Goal: Find contact information: Find contact information

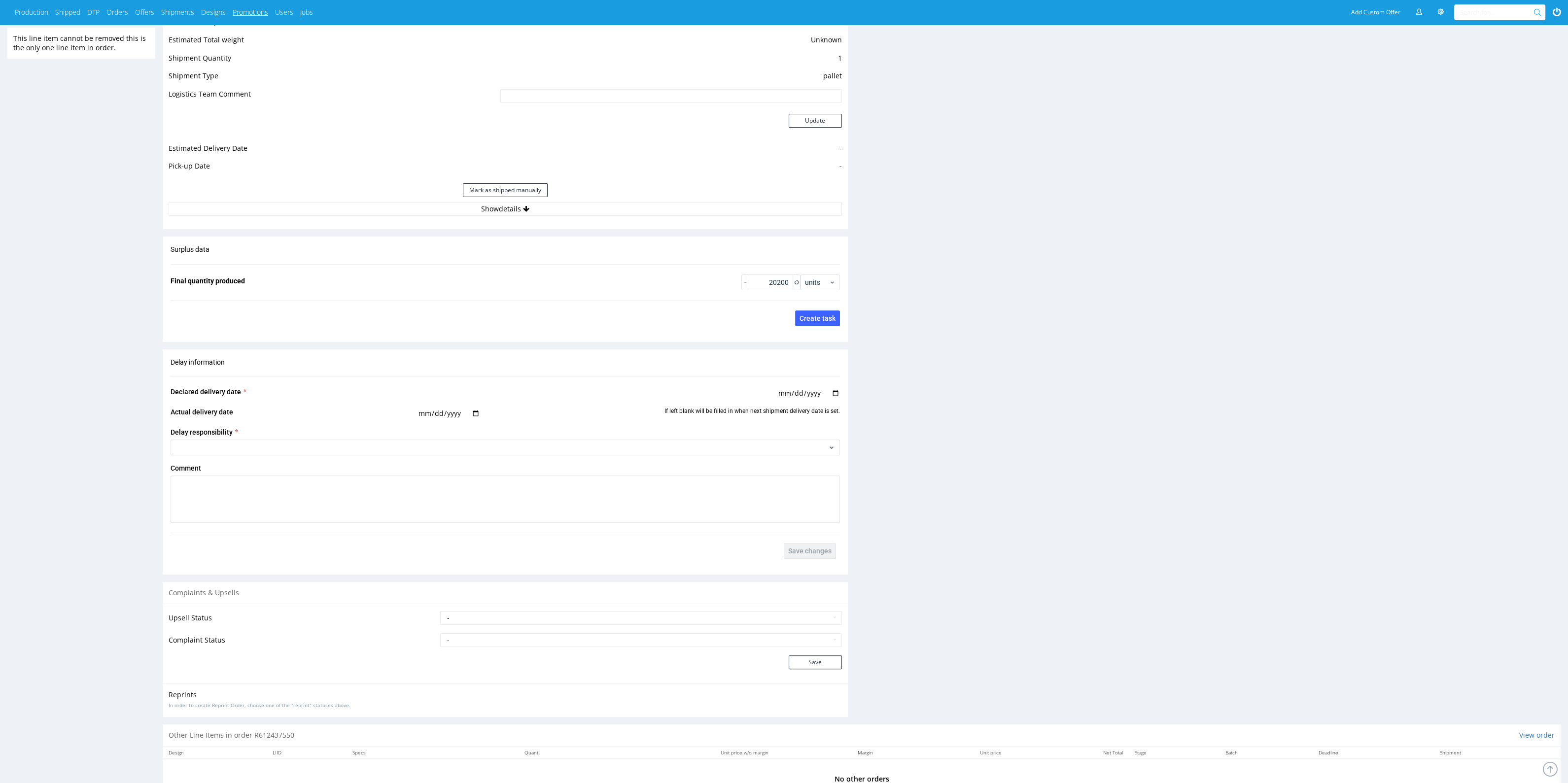
scroll to position [862, 0]
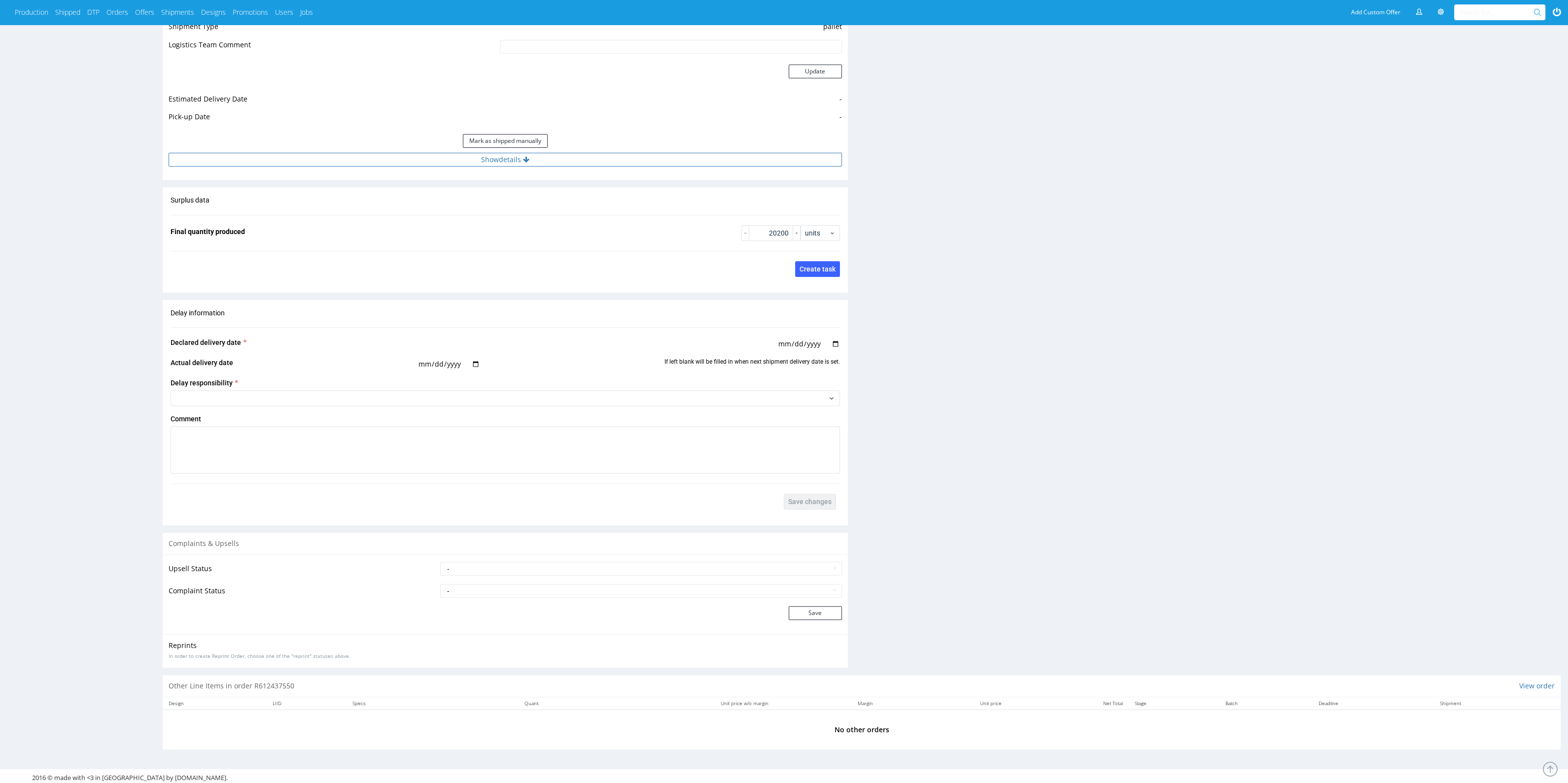
click at [570, 165] on button "Show details" at bounding box center [505, 160] width 673 height 14
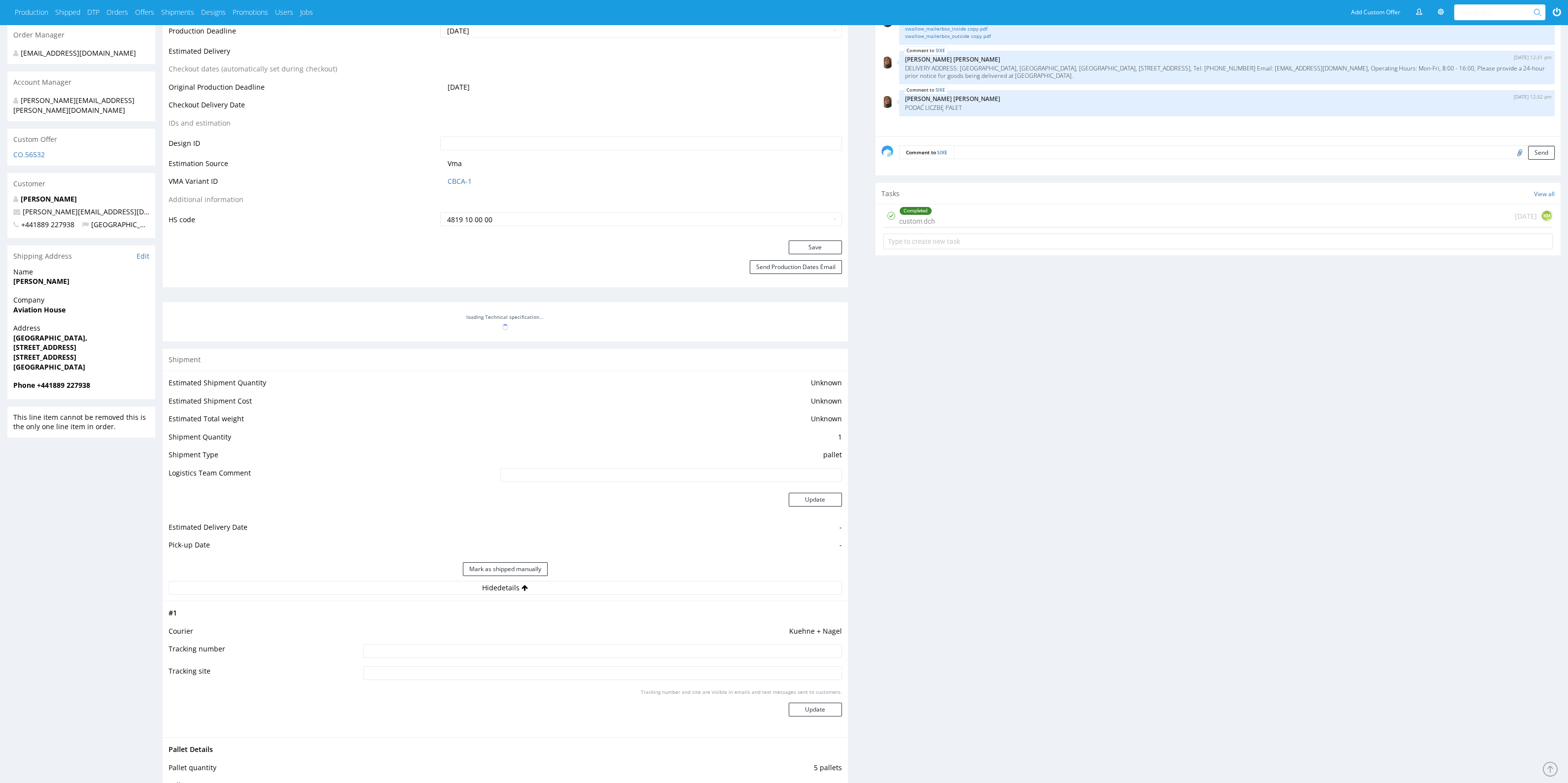
scroll to position [554, 0]
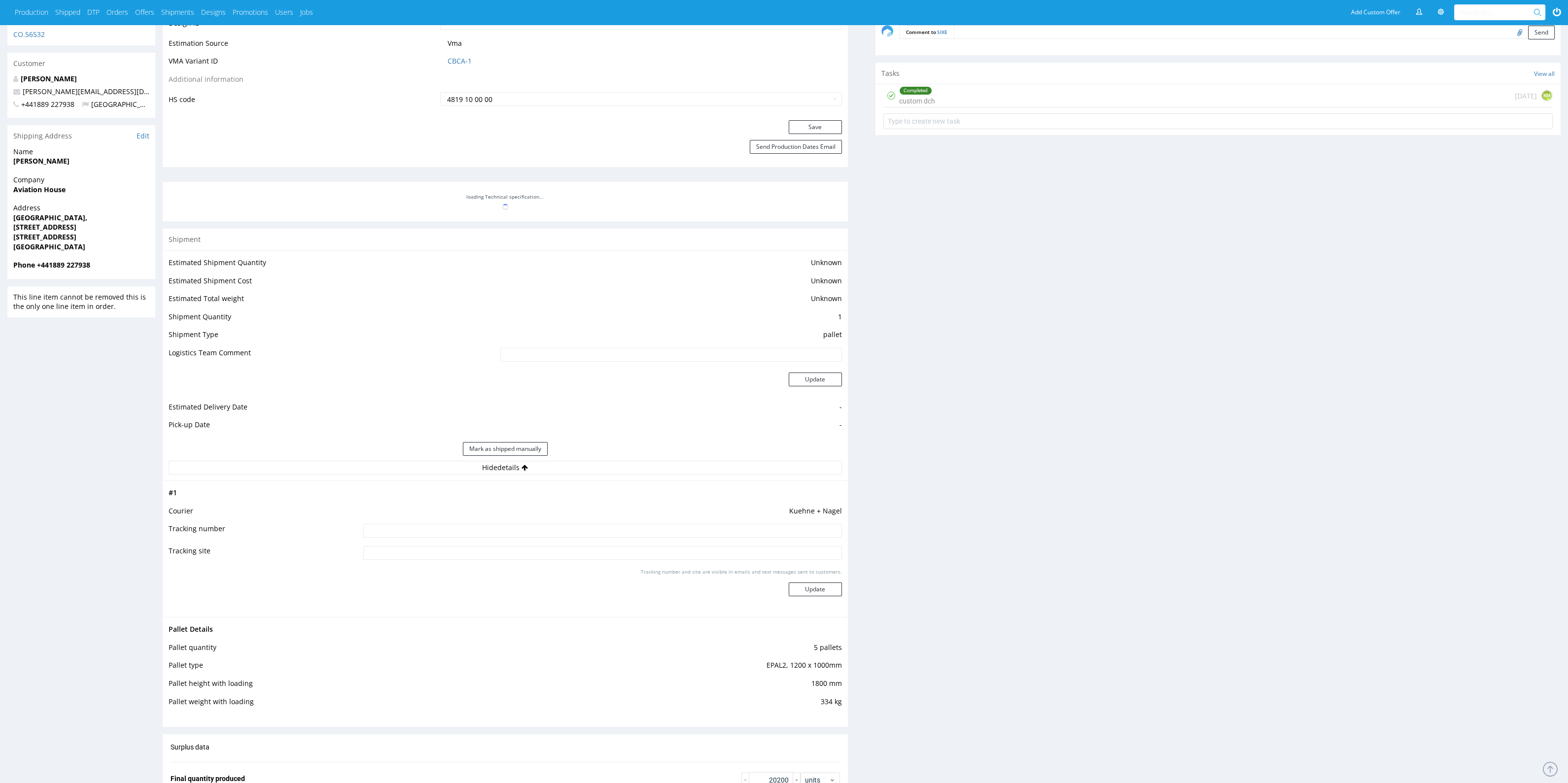
drag, startPoint x: 972, startPoint y: 36, endPoint x: 967, endPoint y: 48, distance: 13.0
click at [972, 36] on textarea at bounding box center [1254, 31] width 601 height 14
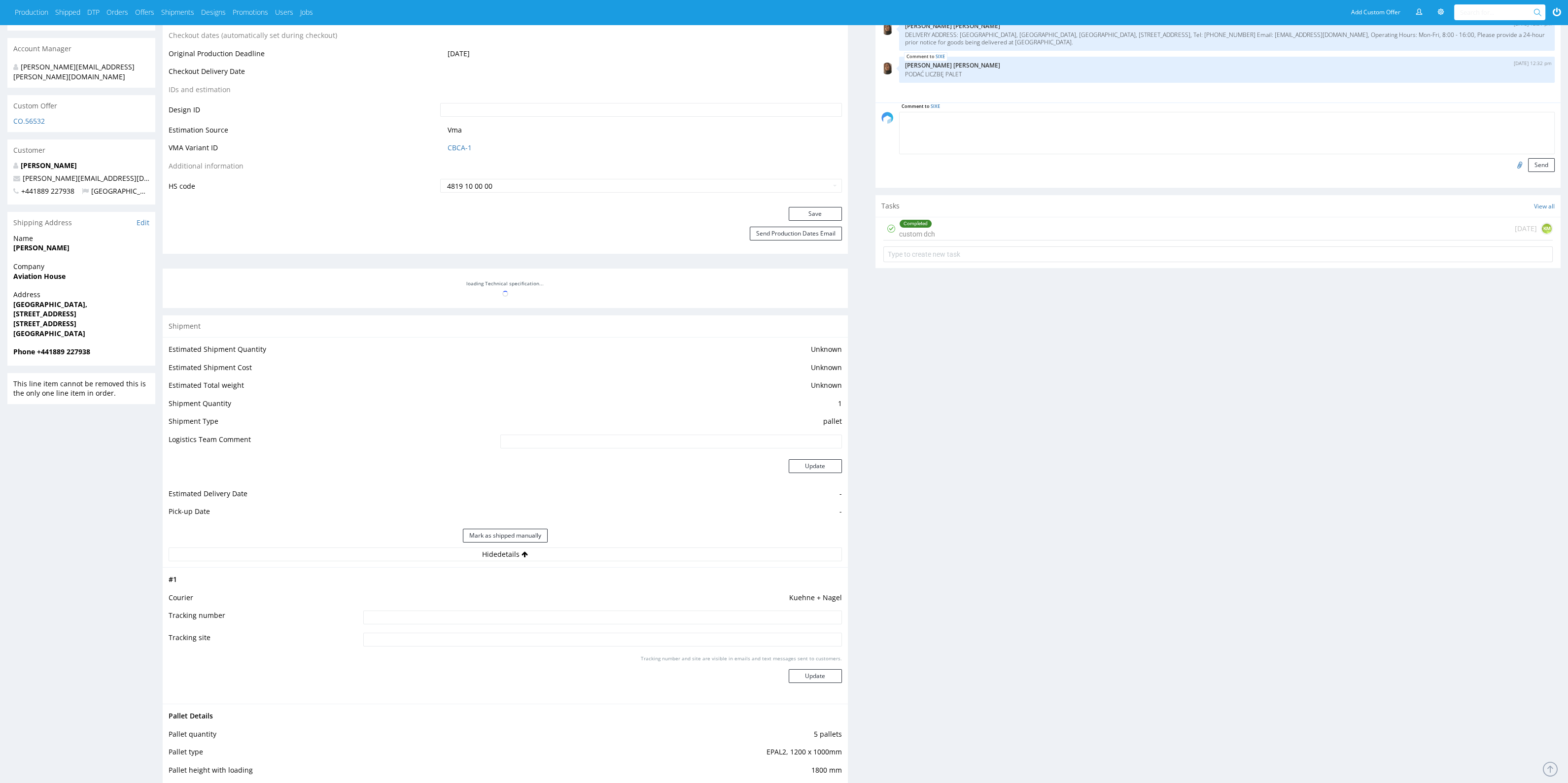
scroll to position [308, 0]
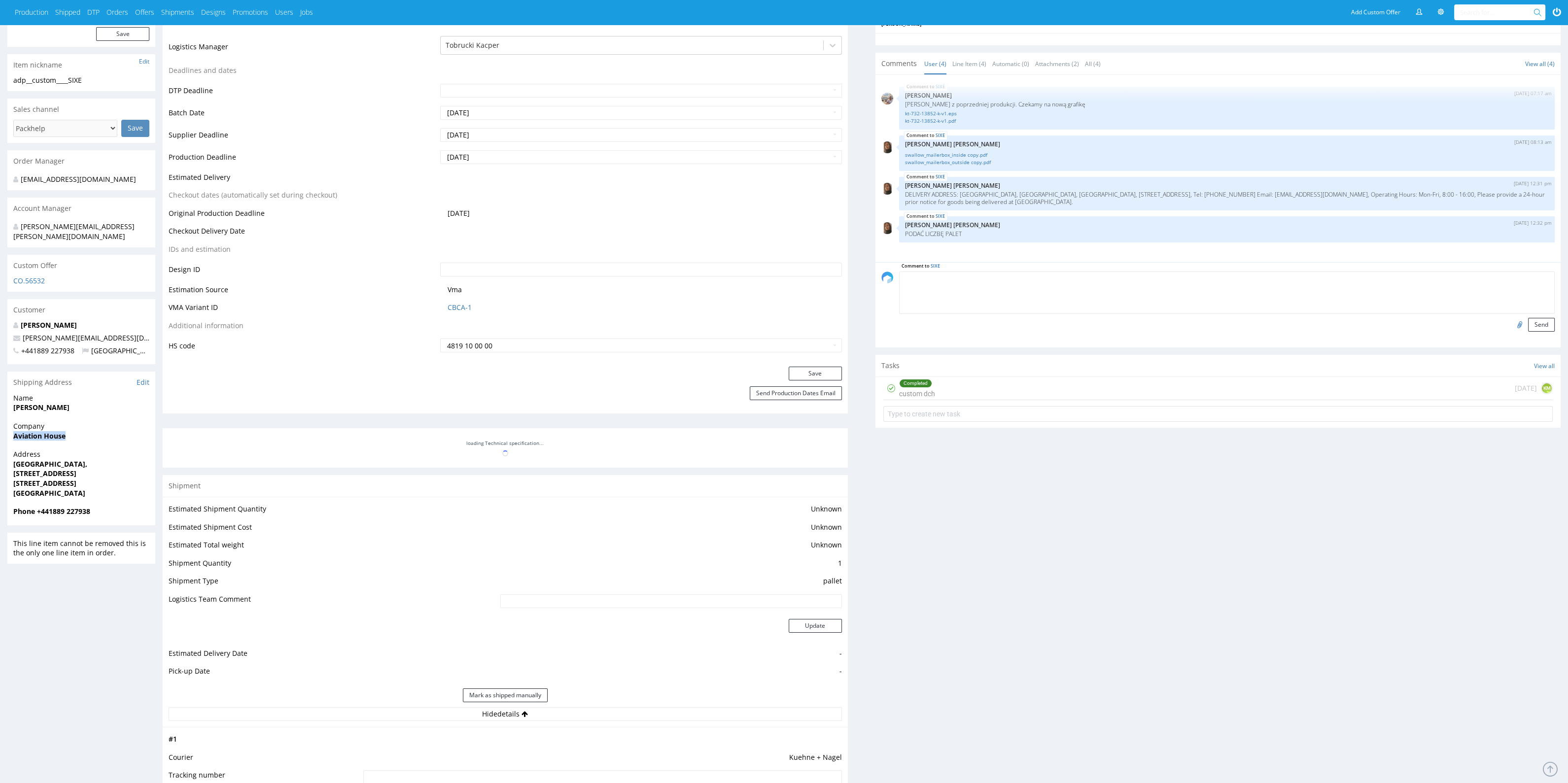
drag, startPoint x: 13, startPoint y: 435, endPoint x: 82, endPoint y: 437, distance: 69.0
click at [82, 437] on div "R612437550 [DATE] 04:58 PM SIXE DID PH PRO Integration Item PHI-PH00-A08944 (ad…" at bounding box center [784, 649] width 1568 height 1817
copy strong "Aviation House"
drag, startPoint x: 0, startPoint y: 457, endPoint x: 108, endPoint y: 467, distance: 108.5
click at [108, 467] on div "R612437550 [DATE] 04:58 PM SIXE DID PH PRO Integration Item PHI-PH00-A08944 (ad…" at bounding box center [784, 649] width 1568 height 1817
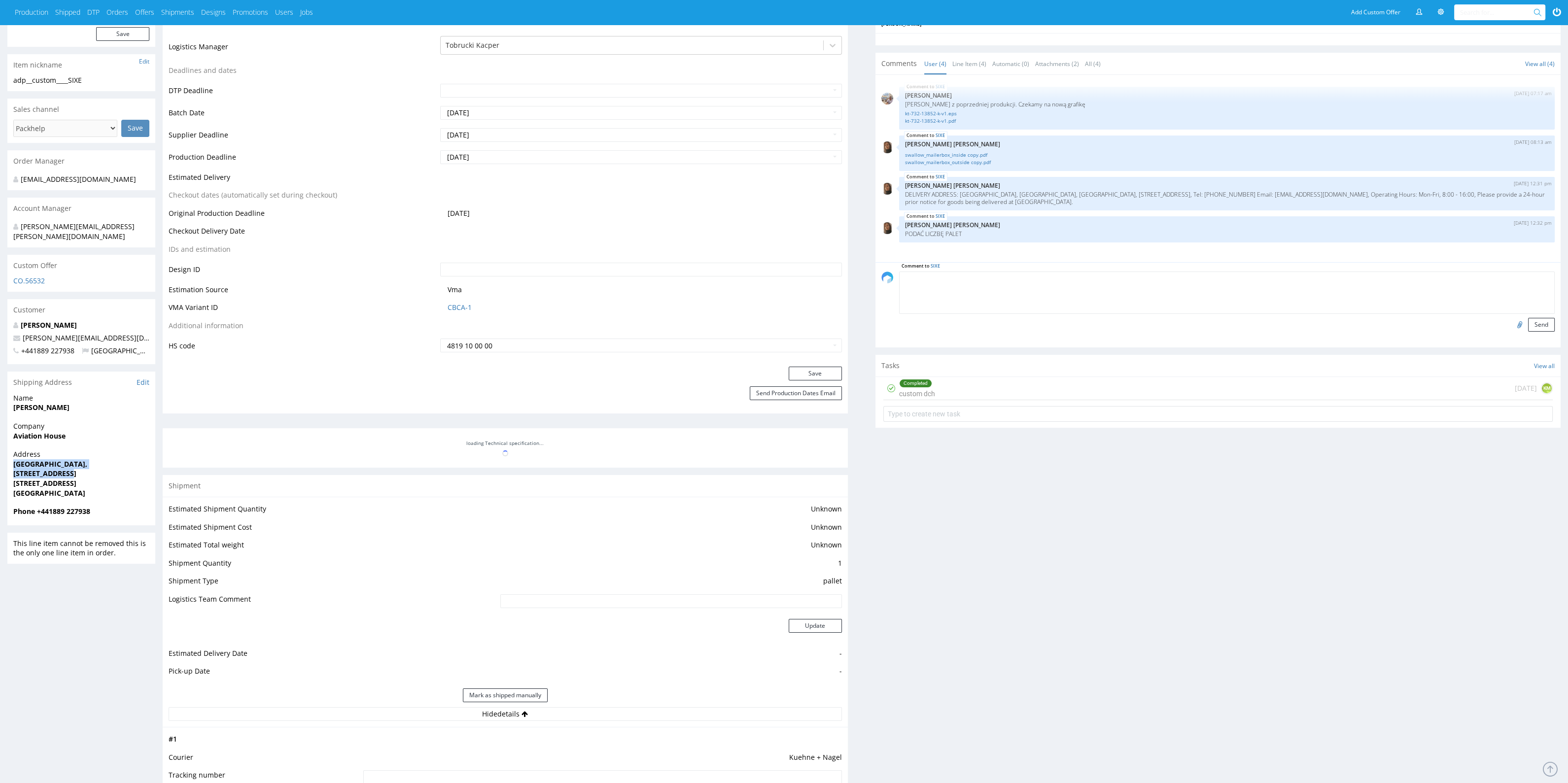
copy p "[GEOGRAPHIC_DATA], [STREET_ADDRESS]"
drag, startPoint x: 4, startPoint y: 477, endPoint x: 113, endPoint y: 474, distance: 109.0
click at [113, 474] on div "R612437550 [DATE] 04:58 PM SIXE DID PH PRO Integration Item PHI-PH00-A08944 (ad…" at bounding box center [784, 649] width 1568 height 1817
copy strong "[STREET_ADDRESS]"
click at [0, 404] on div "R612437550 [DATE] 04:58 PM SIXE DID PH PRO Integration Item PHI-PH00-A08944 (ad…" at bounding box center [784, 649] width 1568 height 1817
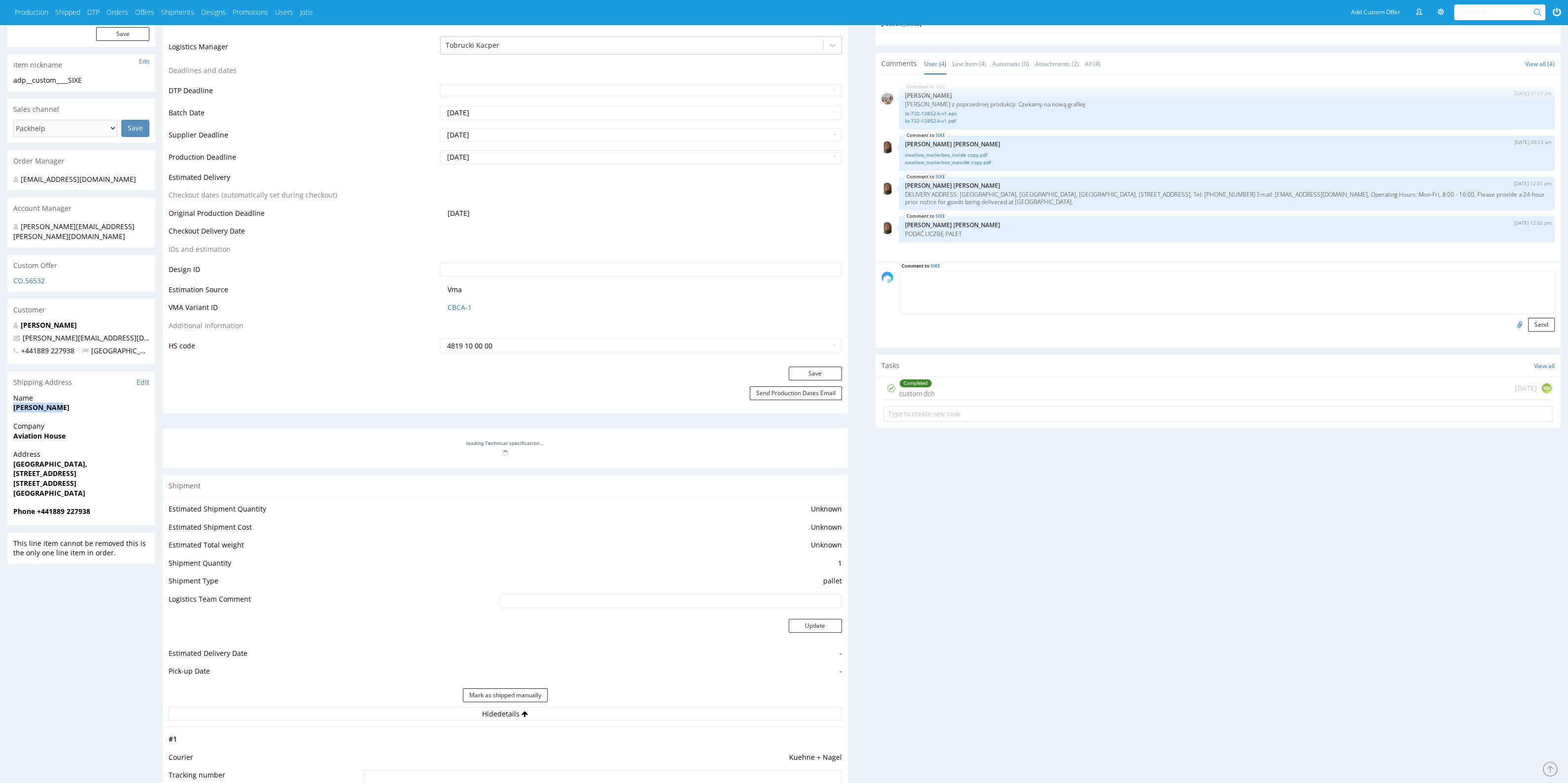
copy strong "[PERSON_NAME]"
drag, startPoint x: 117, startPoint y: 319, endPoint x: 133, endPoint y: 331, distance: 20.0
click at [133, 331] on div "[PERSON_NAME] [PERSON_NAME][EMAIL_ADDRESS][DOMAIN_NAME] +441889 227938 [GEOGRAP…" at bounding box center [81, 342] width 148 height 44
copy div "[PERSON_NAME][EMAIL_ADDRESS][DOMAIN_NAME]"
drag, startPoint x: 79, startPoint y: 493, endPoint x: 41, endPoint y: 493, distance: 38.0
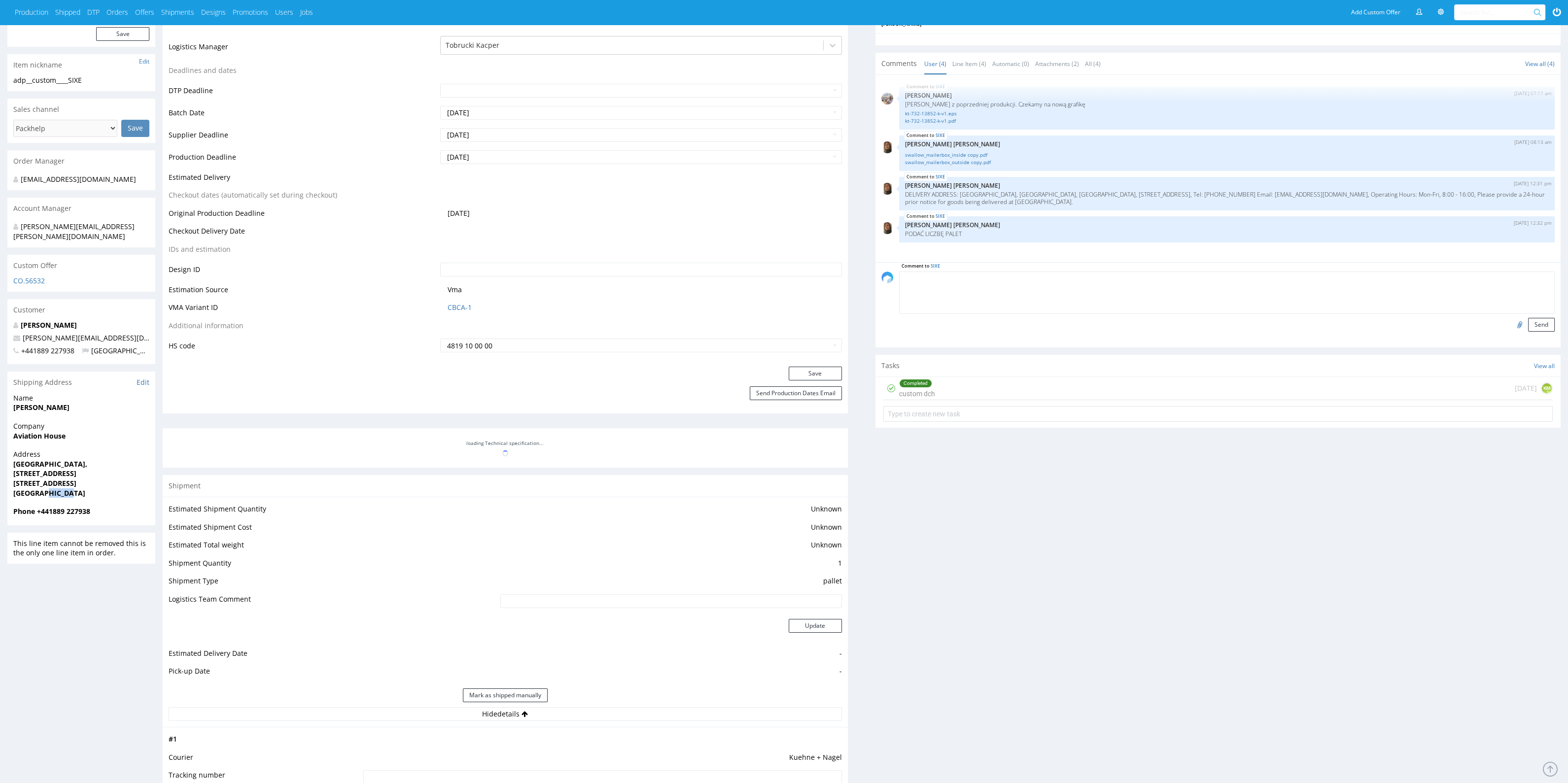
click at [41, 493] on div "Address [STREET_ADDRESS]" at bounding box center [81, 478] width 148 height 57
drag, startPoint x: 39, startPoint y: 503, endPoint x: 107, endPoint y: 506, distance: 68.1
click at [107, 506] on div "Phone +441889 227938" at bounding box center [81, 516] width 148 height 18
copy strong "+441889 227938"
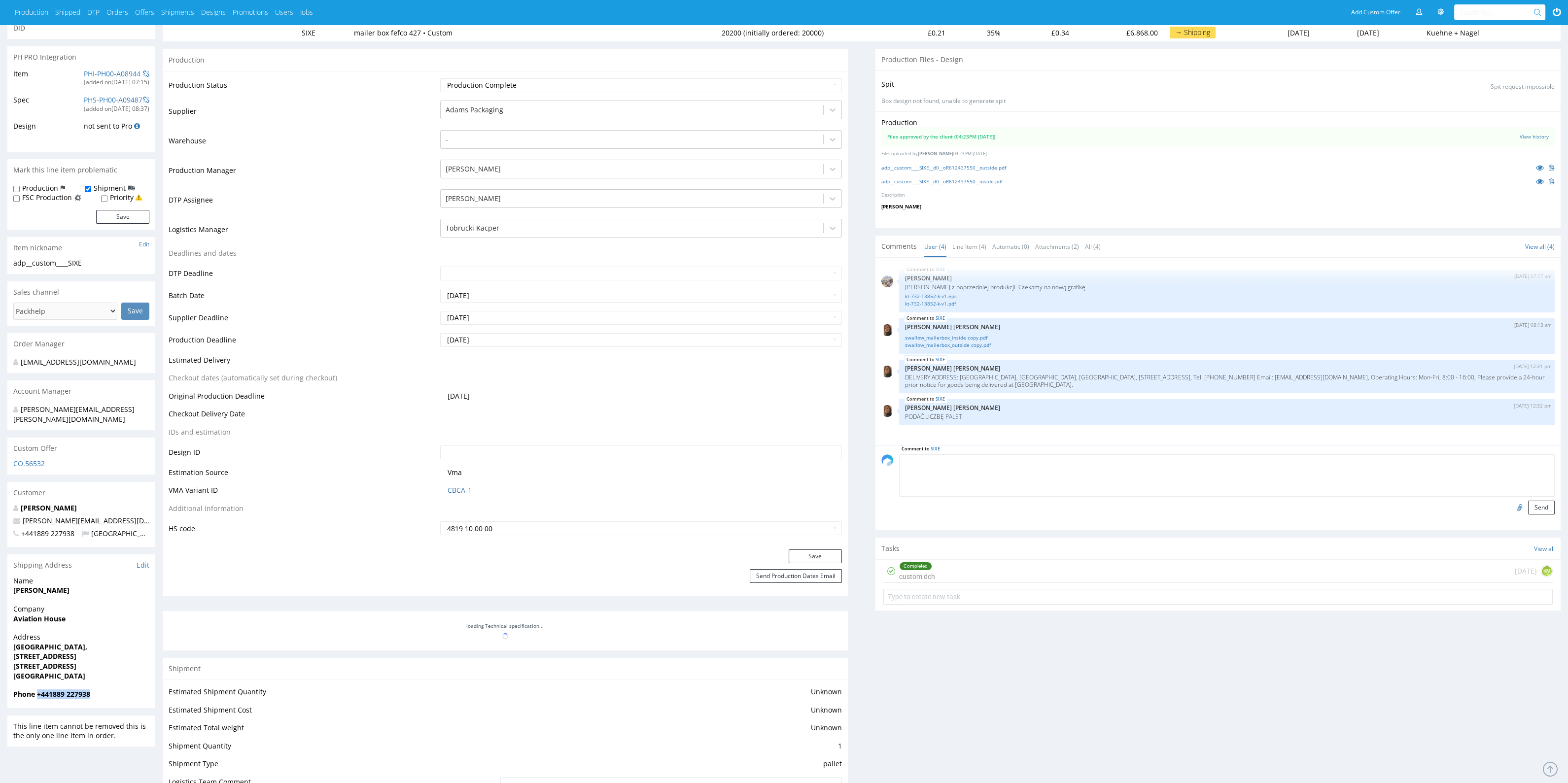
scroll to position [124, 0]
drag, startPoint x: 911, startPoint y: 375, endPoint x: 1123, endPoint y: 389, distance: 212.5
click at [1123, 389] on div "SIXE [DATE] 12:31 pm [PERSON_NAME] [PERSON_NAME] DELIVERY ADDRESS: [GEOGRAPHIC_…" at bounding box center [1227, 378] width 656 height 33
drag, startPoint x: 1267, startPoint y: 379, endPoint x: 1399, endPoint y: 389, distance: 132.4
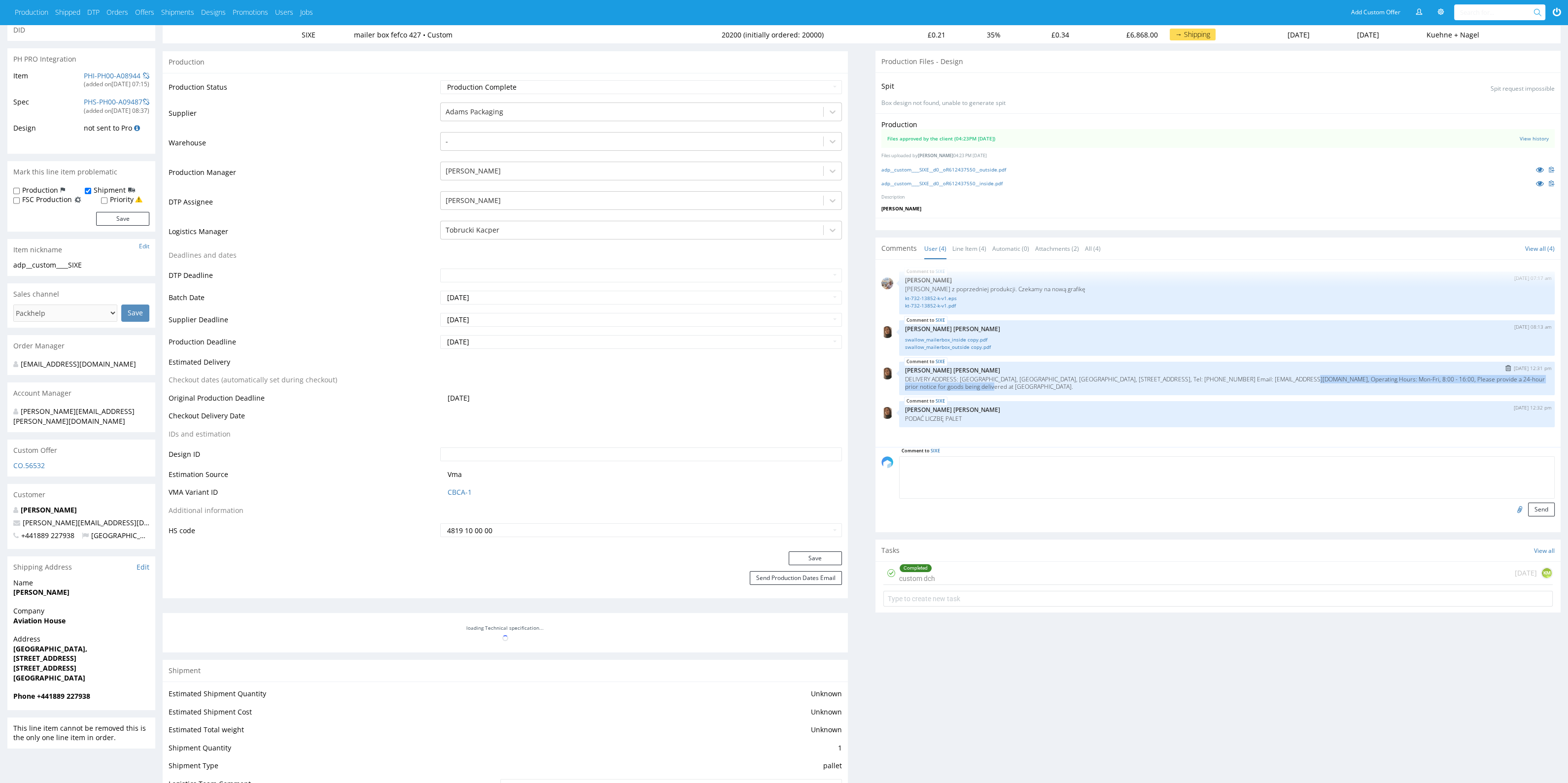
click at [1399, 389] on div "SIXE [DATE] 12:31 pm [PERSON_NAME] [PERSON_NAME] DELIVERY ADDRESS: [GEOGRAPHIC_…" at bounding box center [1227, 378] width 656 height 33
copy p "Operating Hours: Mon-Fri, 8:00 - 16:00, Please provide a 24-hour prior notice f…"
drag, startPoint x: 83, startPoint y: 602, endPoint x: 79, endPoint y: 617, distance: 15.5
click at [79, 617] on div "Company Aviation House" at bounding box center [81, 620] width 148 height 28
copy p "Aviation House"
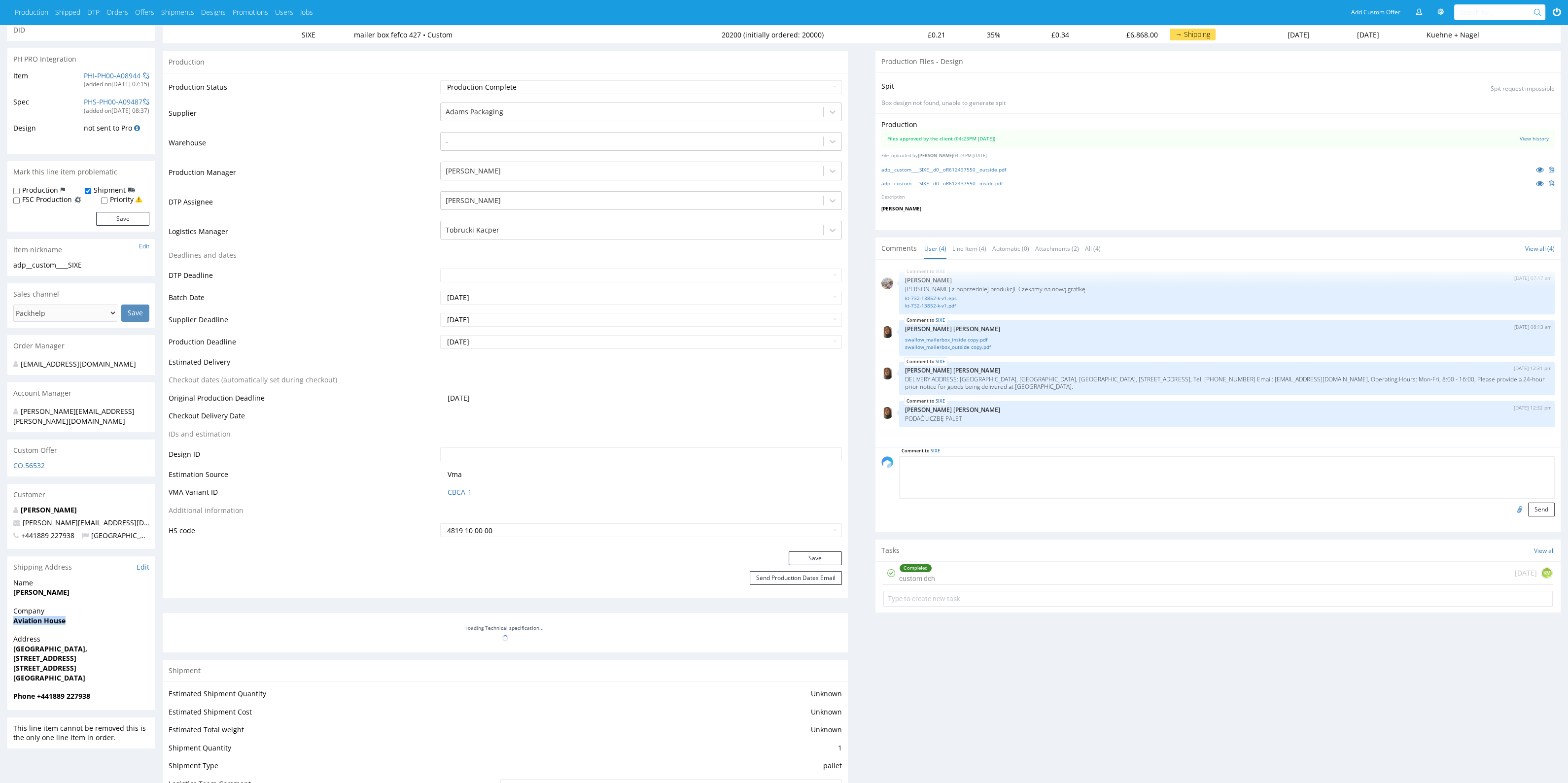
drag, startPoint x: 9, startPoint y: 642, endPoint x: 116, endPoint y: 662, distance: 108.9
click at [116, 662] on div "Address [STREET_ADDRESS]" at bounding box center [81, 663] width 148 height 57
copy p "[STREET_ADDRESS]"
drag, startPoint x: 18, startPoint y: 618, endPoint x: 113, endPoint y: 610, distance: 95.3
click at [120, 612] on div "Company Aviation House" at bounding box center [81, 620] width 148 height 28
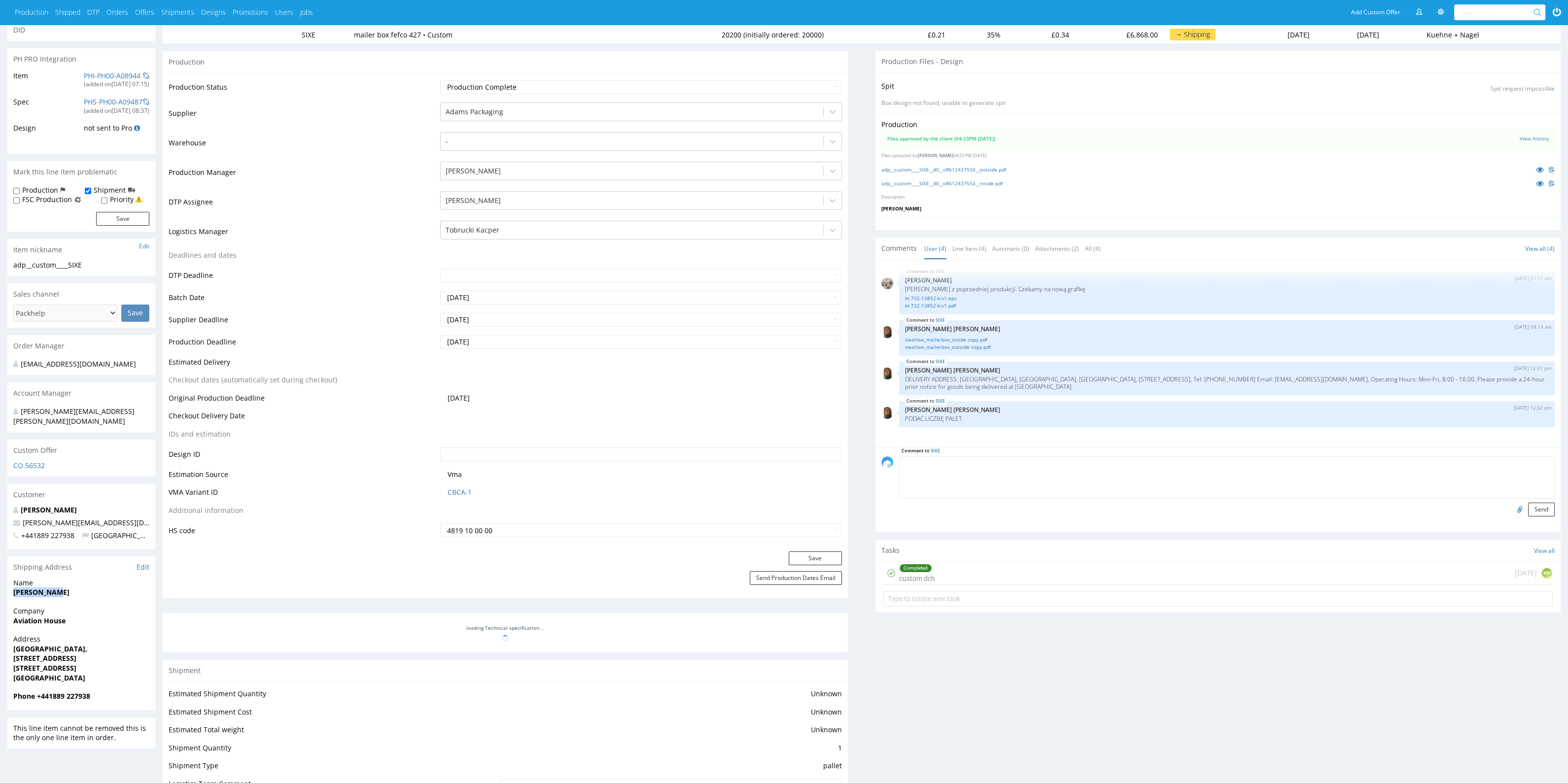
drag, startPoint x: 1, startPoint y: 587, endPoint x: 96, endPoint y: 583, distance: 95.1
copy strong "[PERSON_NAME]"
drag, startPoint x: 121, startPoint y: 516, endPoint x: 0, endPoint y: 516, distance: 121.0
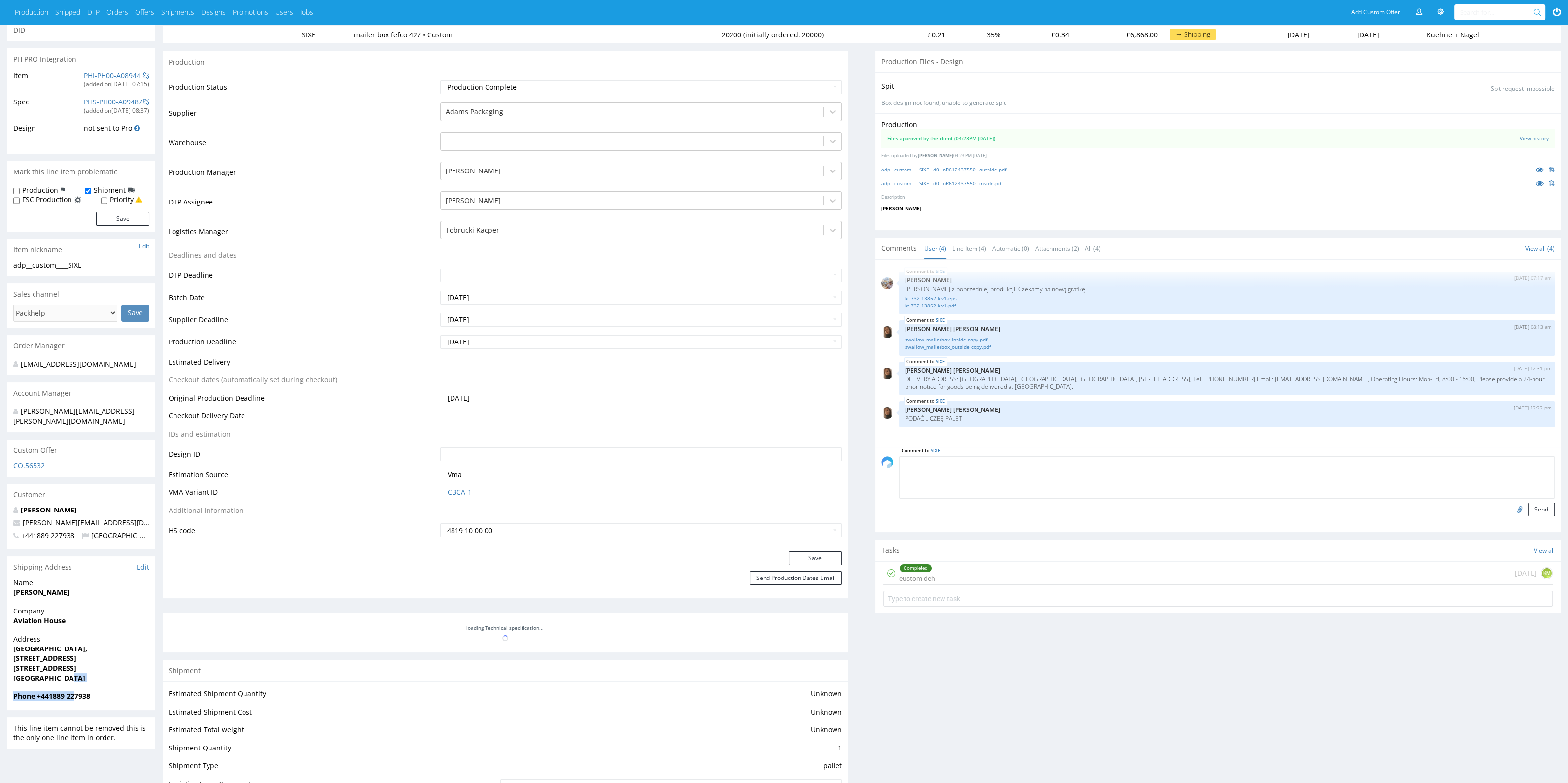
drag, startPoint x: 70, startPoint y: 681, endPoint x: 84, endPoint y: 695, distance: 19.8
click at [84, 695] on section "Shipping Address Edit Name [PERSON_NAME] Company Aviation House Address [STREET…" at bounding box center [81, 633] width 148 height 154
drag, startPoint x: 96, startPoint y: 703, endPoint x: 96, endPoint y: 694, distance: 9.0
drag, startPoint x: 96, startPoint y: 694, endPoint x: 37, endPoint y: 691, distance: 59.1
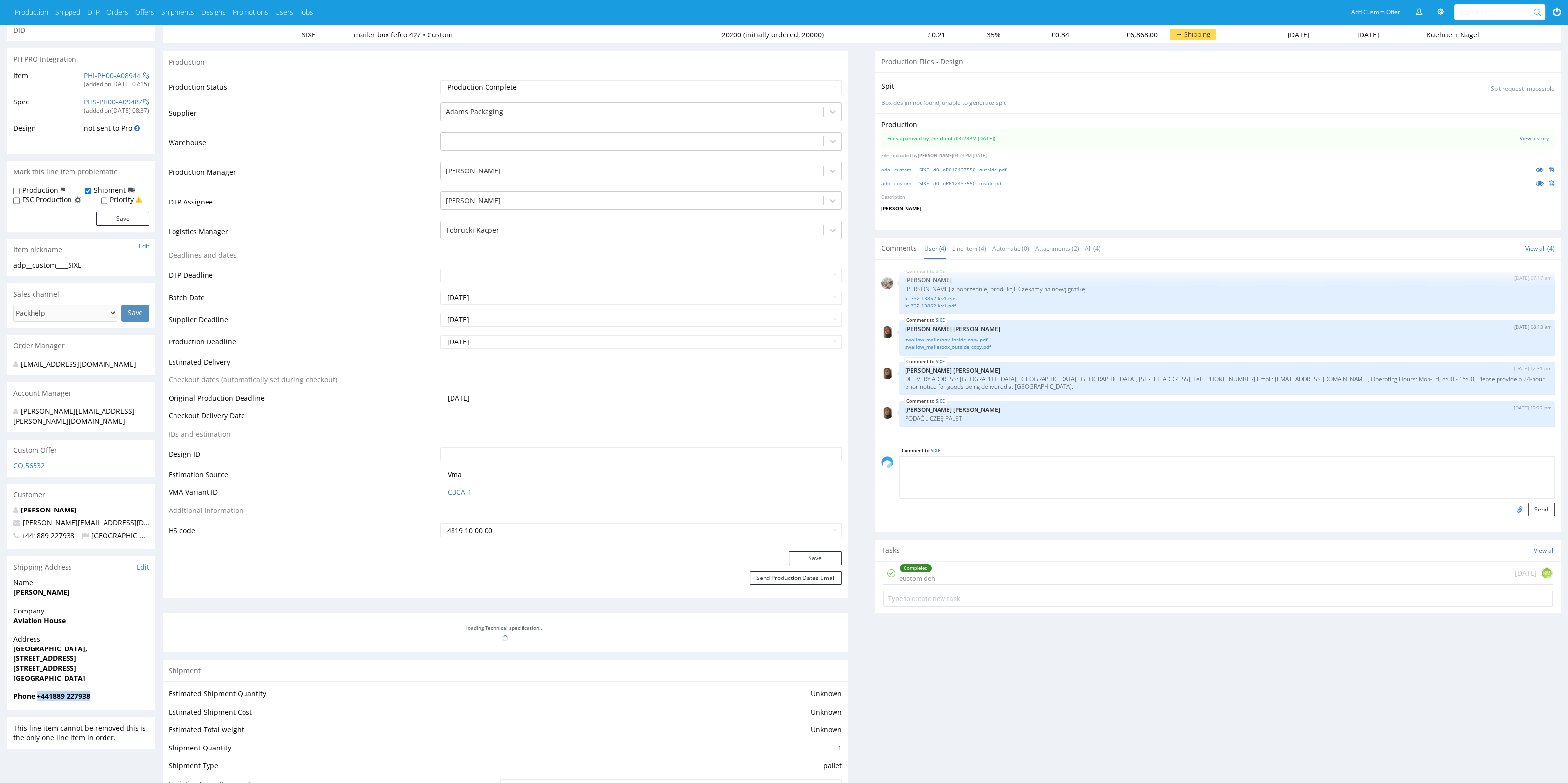
click at [37, 692] on div "Phone +441889 227938" at bounding box center [81, 701] width 148 height 18
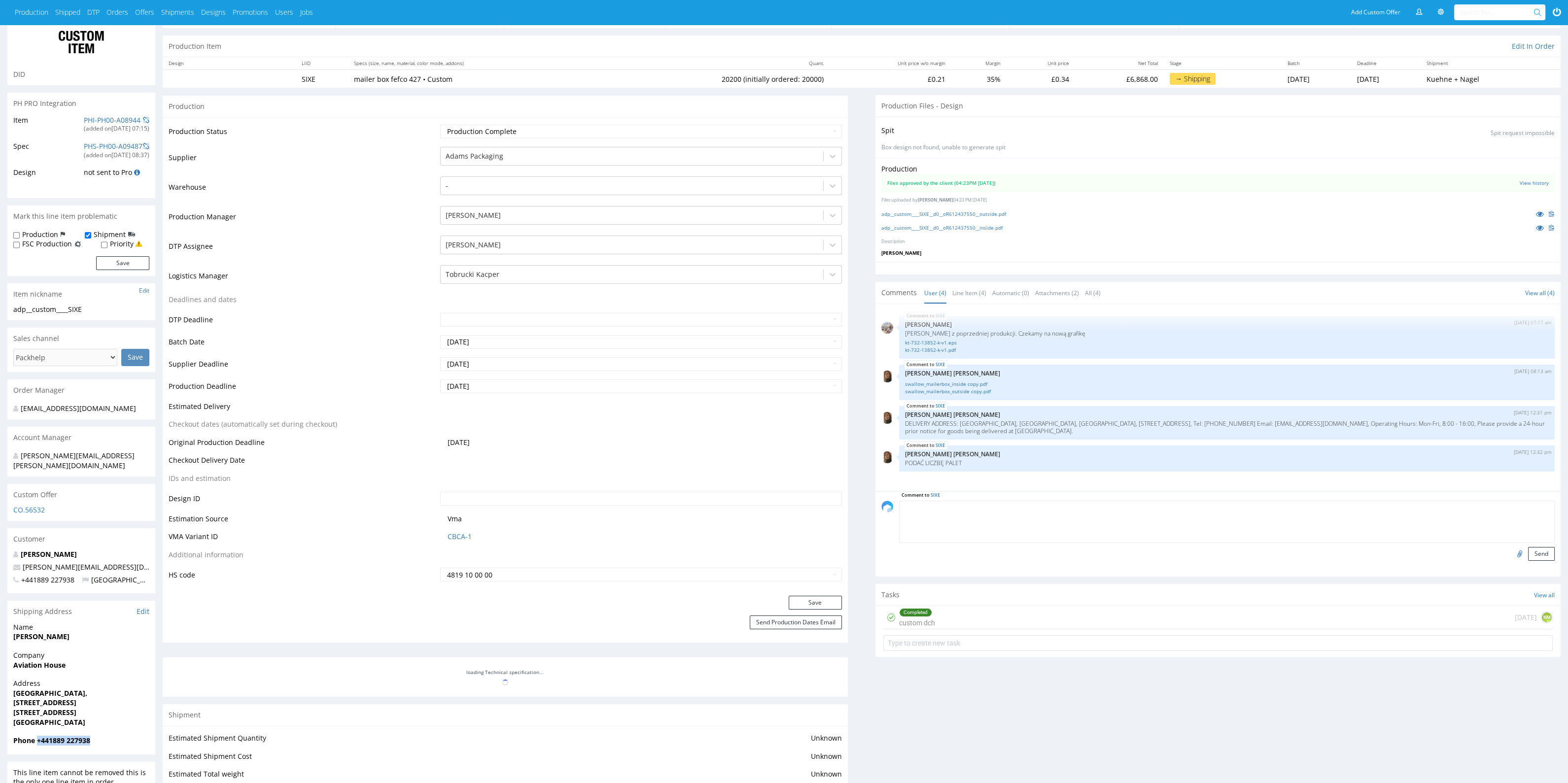
scroll to position [0, 0]
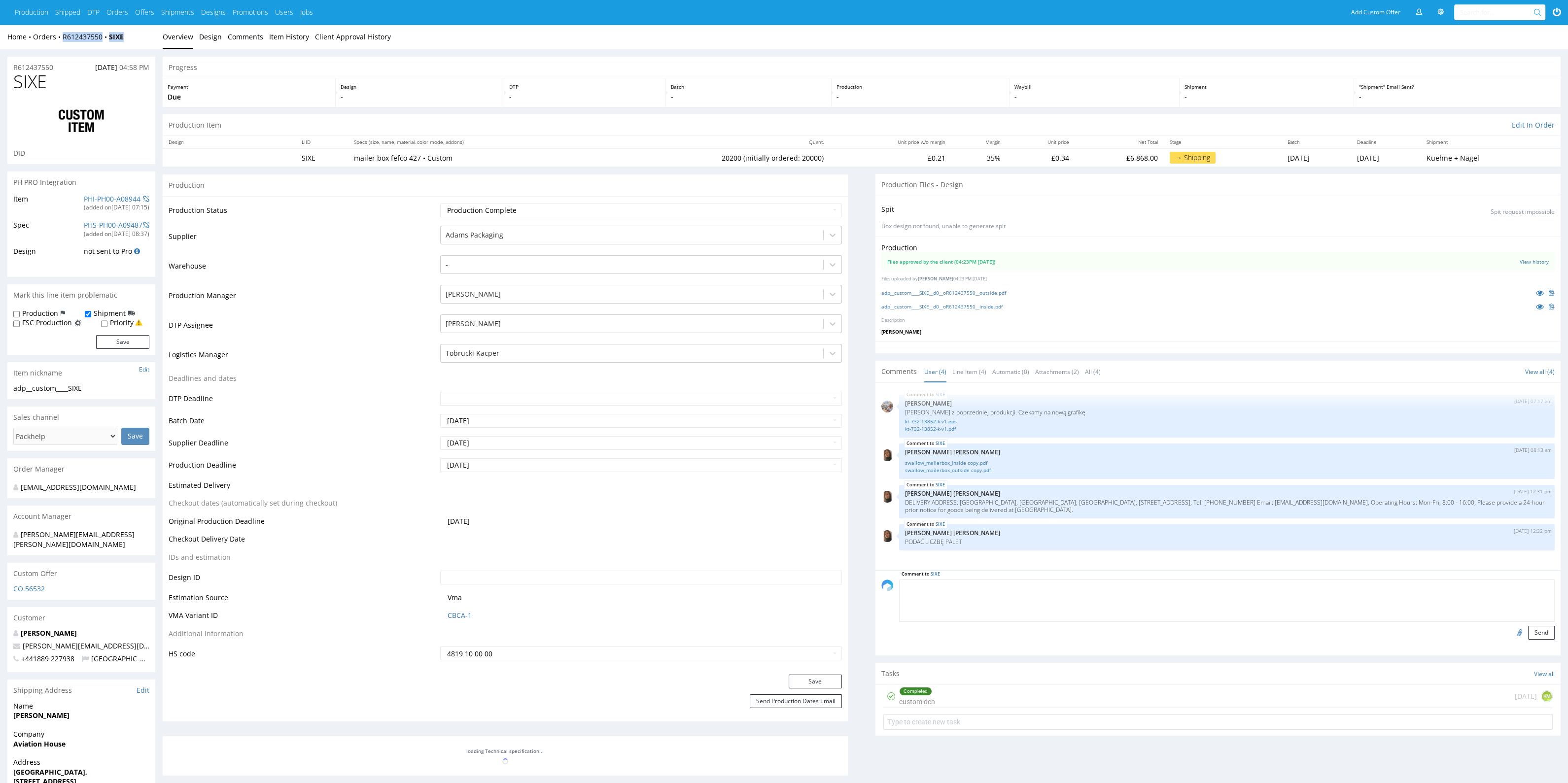
drag, startPoint x: 131, startPoint y: 32, endPoint x: 55, endPoint y: 46, distance: 77.3
click at [56, 45] on div "Home Orders R612437550 SIXE Overview Design Comments Item History Client Approv…" at bounding box center [784, 37] width 1568 height 25
drag, startPoint x: 18, startPoint y: 91, endPoint x: 0, endPoint y: 89, distance: 18.1
